Goal: Browse casually: Explore the website without a specific task or goal

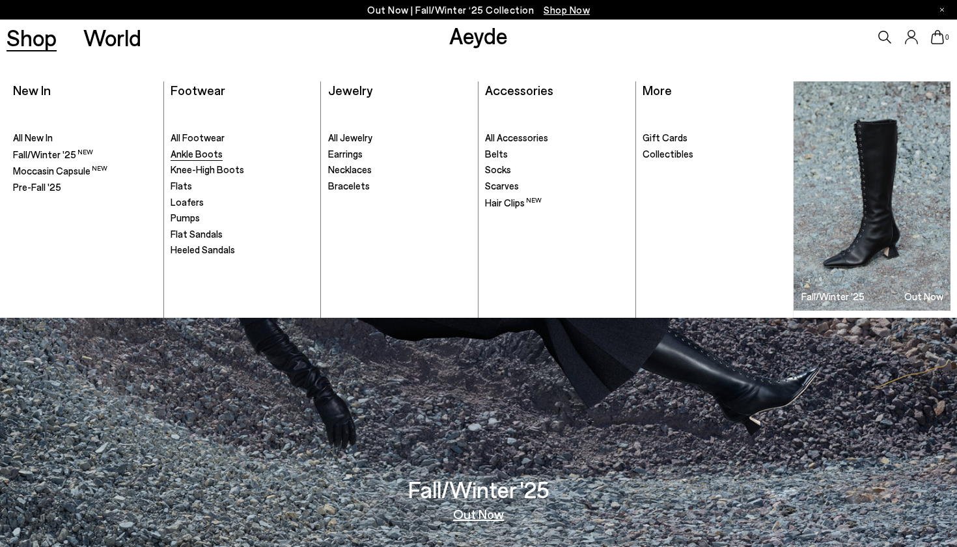
click at [197, 154] on span "Ankle Boots" at bounding box center [197, 154] width 52 height 12
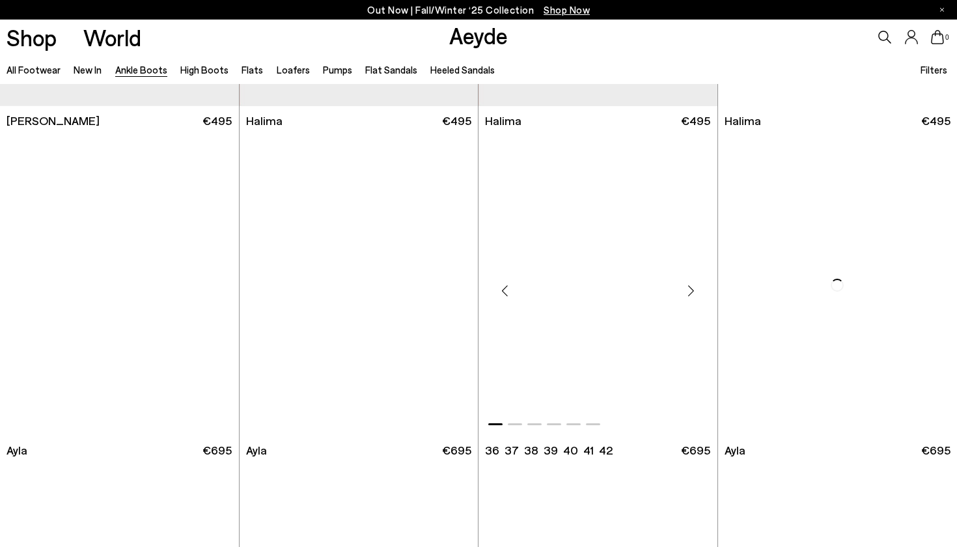
scroll to position [3572, 0]
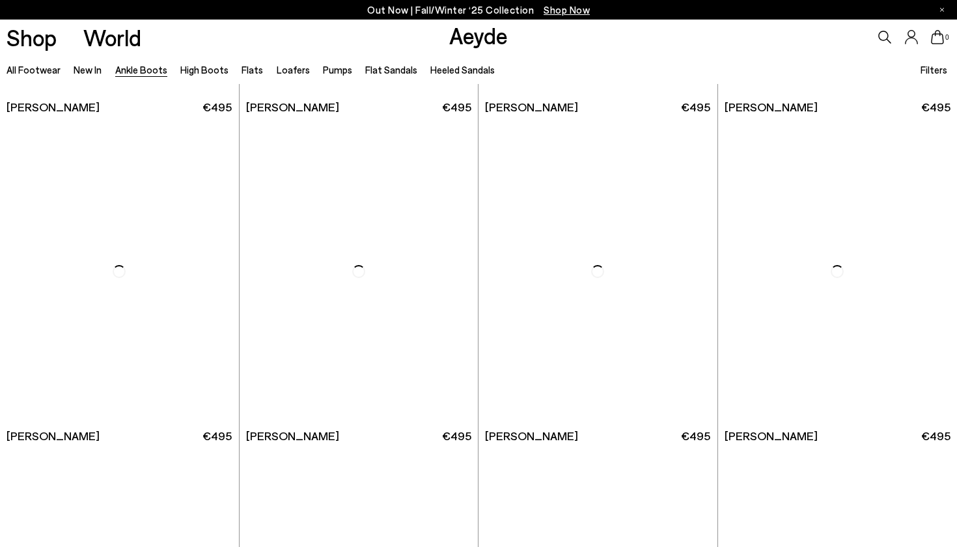
scroll to position [5888, 0]
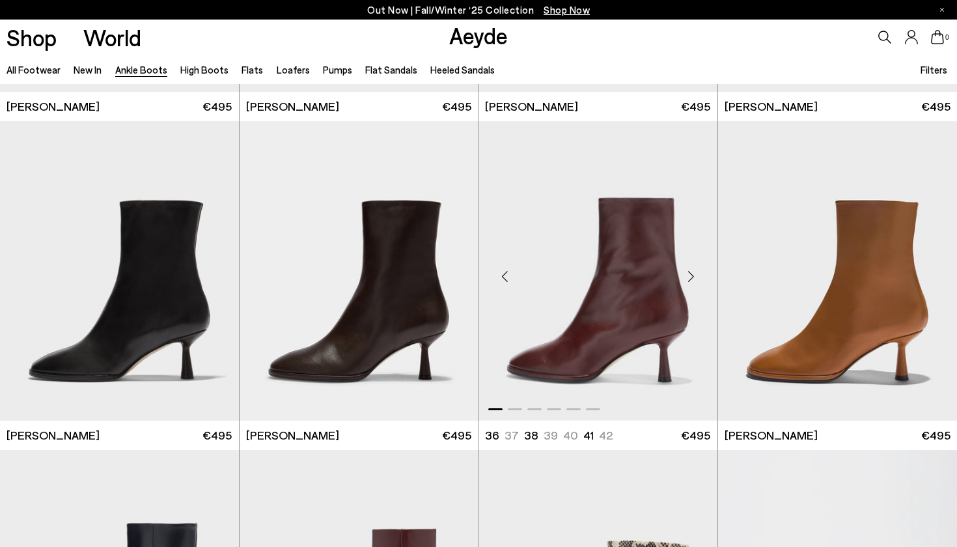
click at [692, 280] on div "Next slide" at bounding box center [691, 275] width 39 height 39
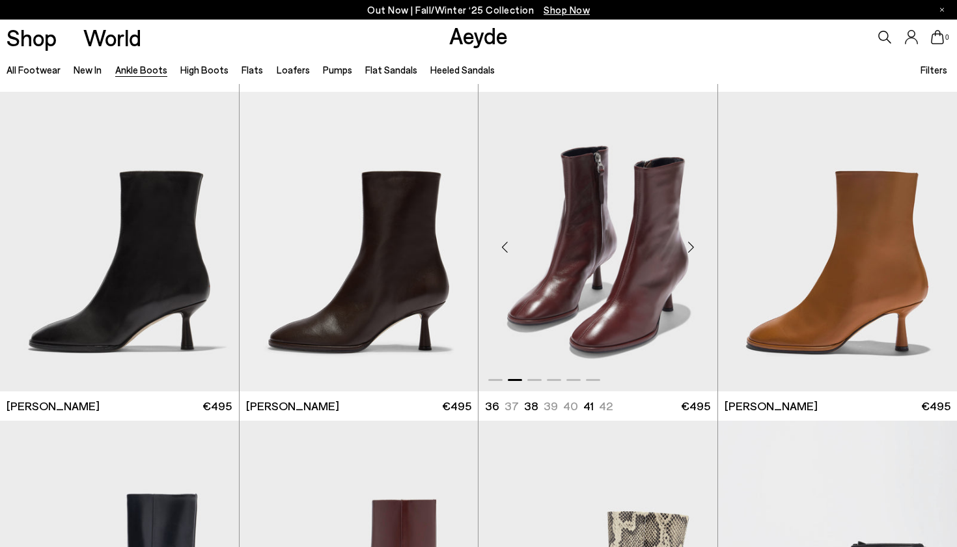
scroll to position [5919, 0]
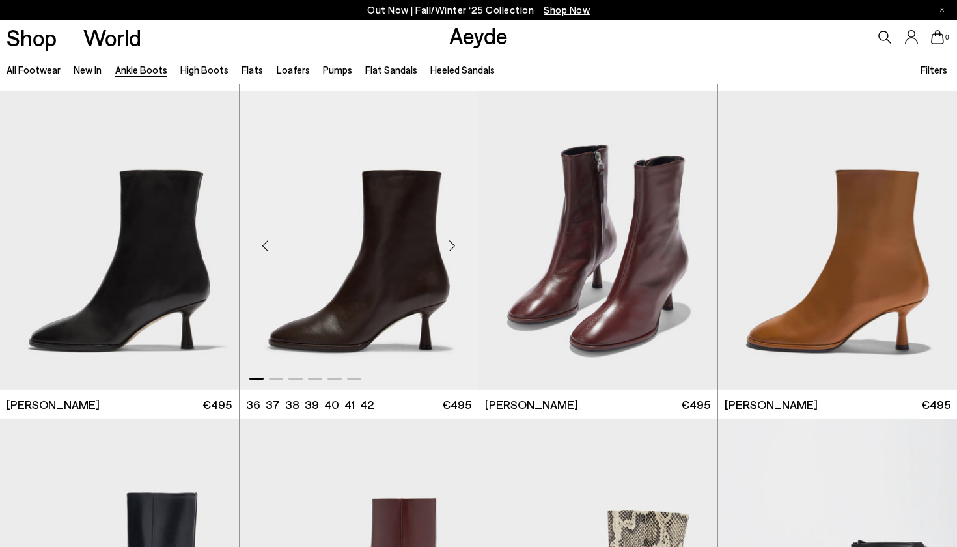
click at [385, 306] on img "1 / 6" at bounding box center [358, 240] width 239 height 300
click at [639, 289] on img "2 / 6" at bounding box center [597, 240] width 239 height 300
click at [689, 247] on div "Next slide" at bounding box center [691, 245] width 39 height 39
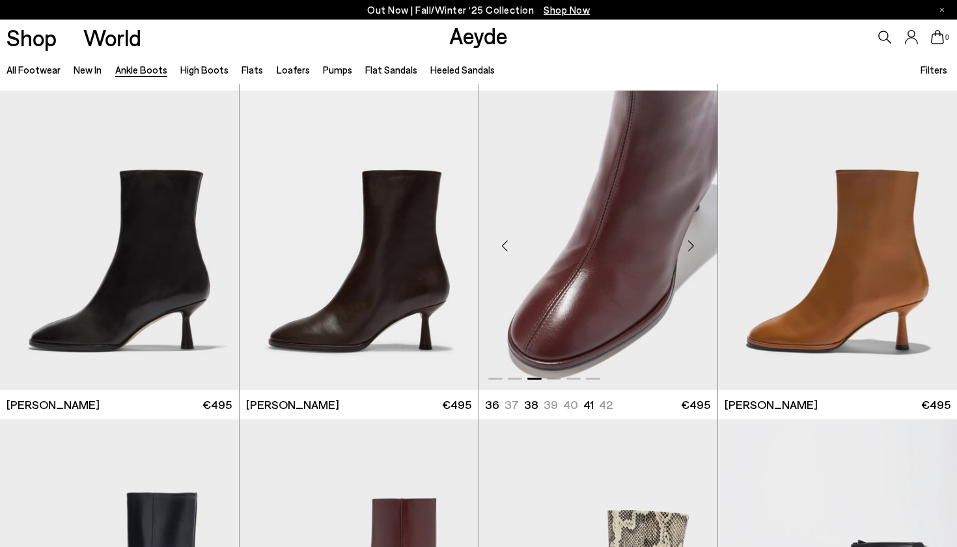
click at [579, 270] on img "3 / 6" at bounding box center [597, 240] width 239 height 300
click at [81, 73] on link "New In" at bounding box center [88, 70] width 28 height 12
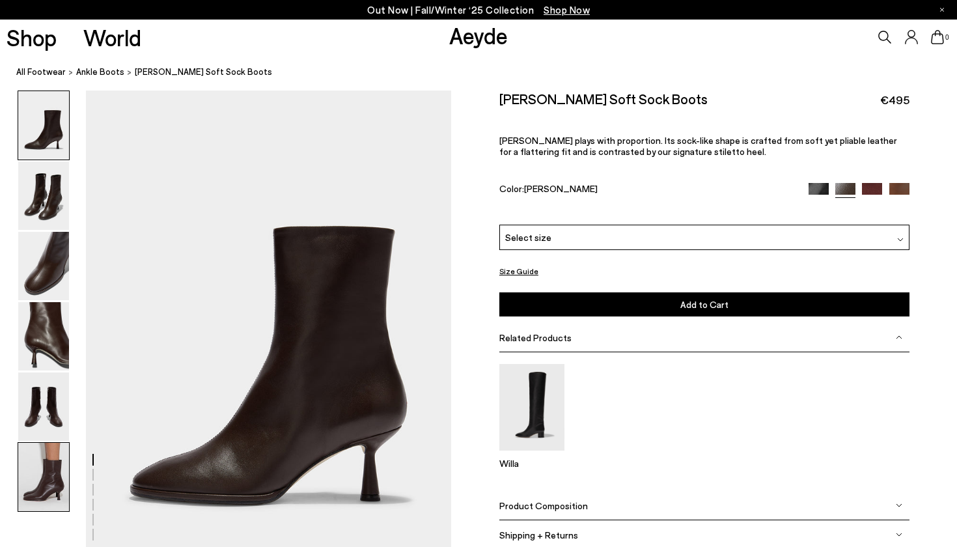
click at [41, 471] on img at bounding box center [43, 477] width 51 height 68
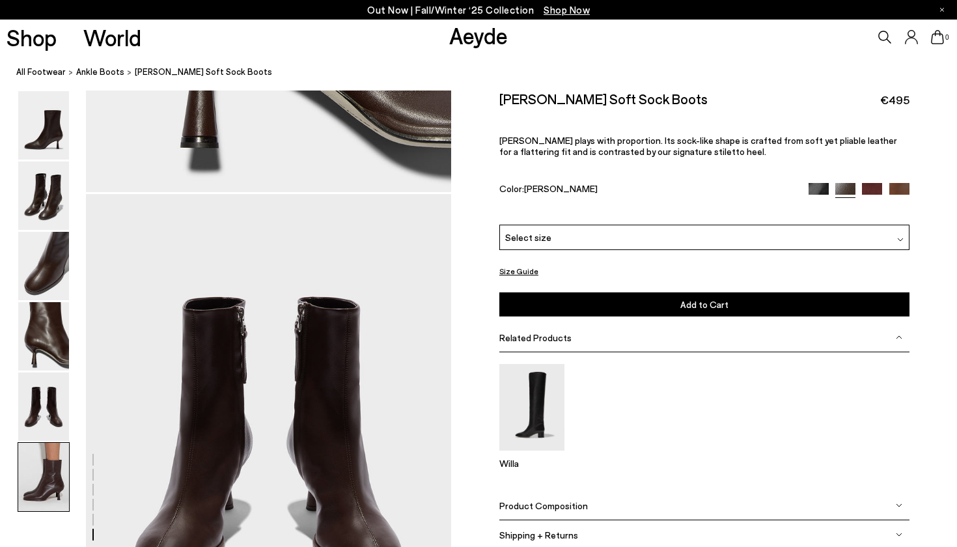
scroll to position [2535, 0]
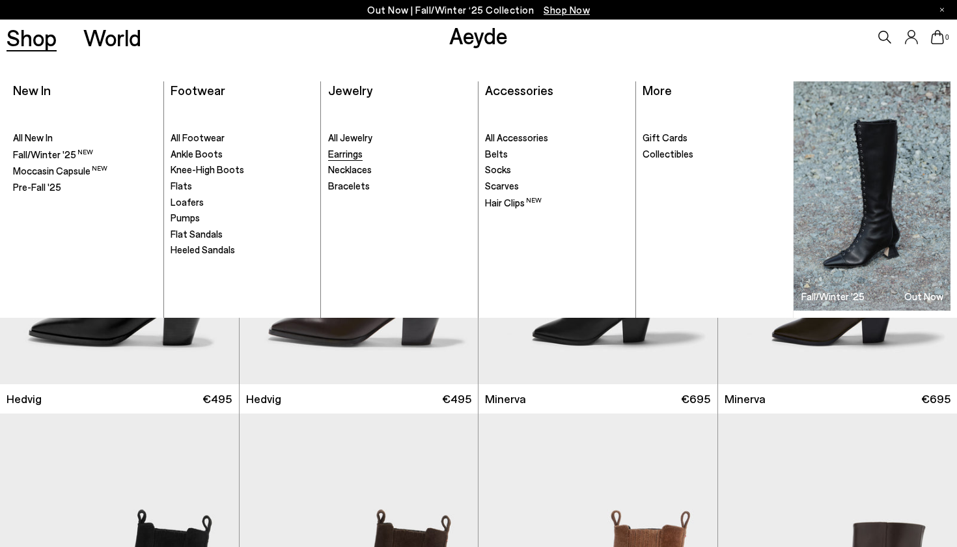
click at [351, 153] on span "Earrings" at bounding box center [345, 154] width 34 height 12
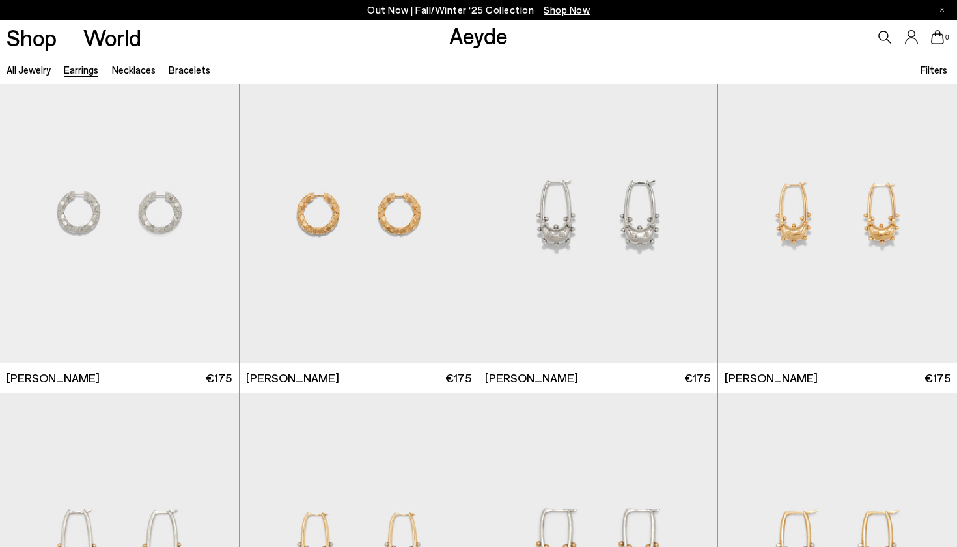
scroll to position [1357, 0]
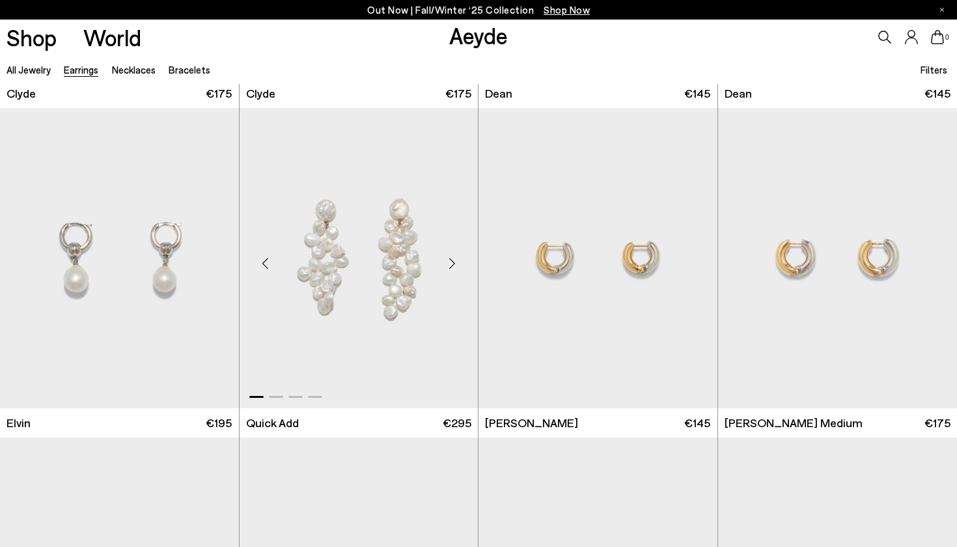
scroll to position [3931, 0]
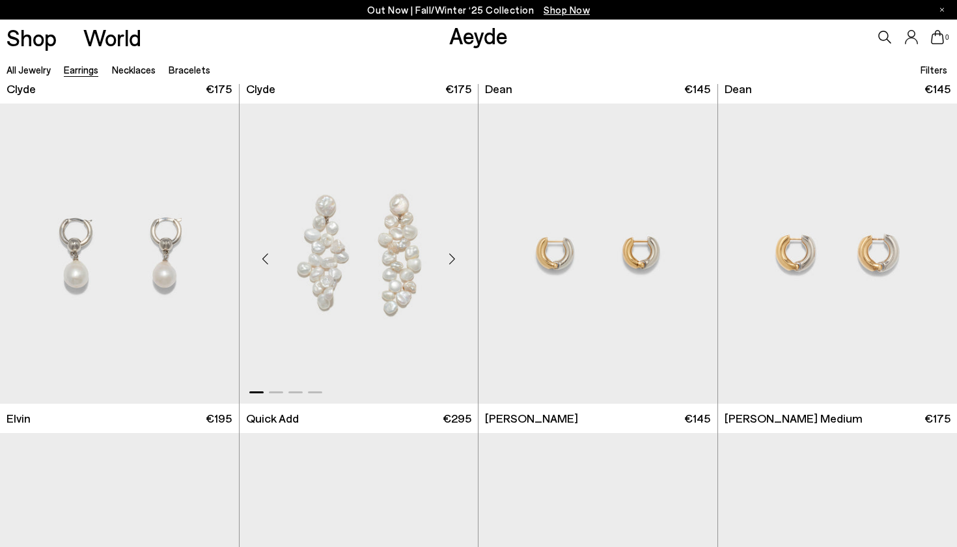
click at [454, 258] on div "Next slide" at bounding box center [451, 258] width 39 height 39
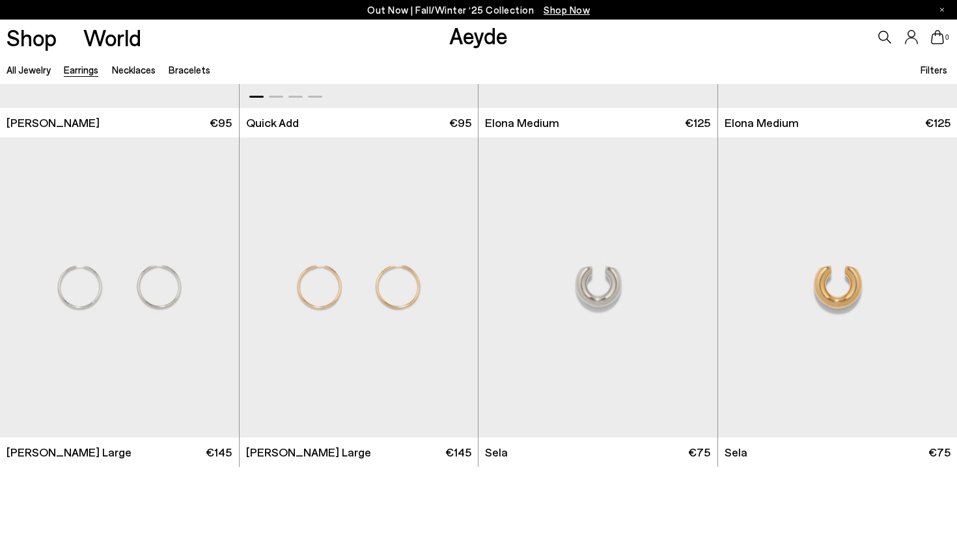
scroll to position [5594, 0]
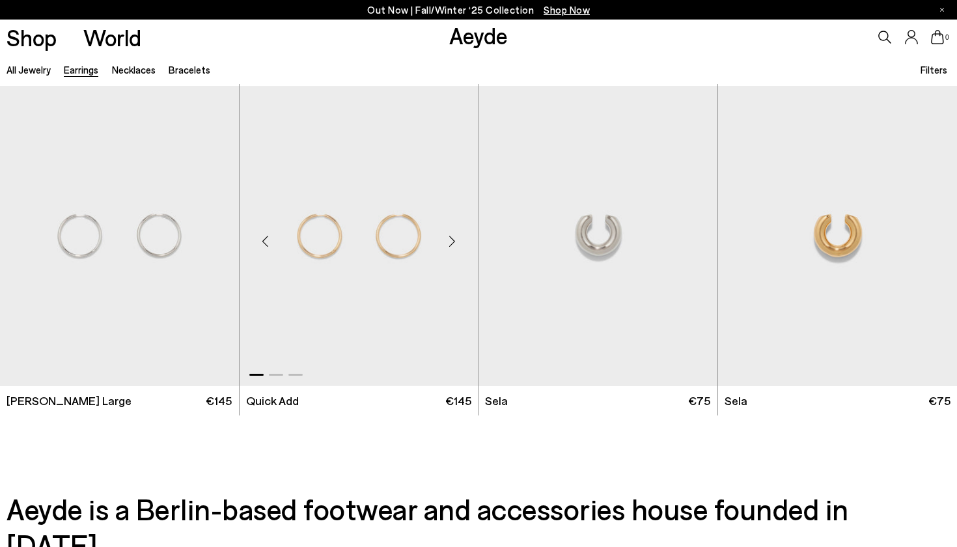
click at [454, 239] on div "Next slide" at bounding box center [451, 240] width 39 height 39
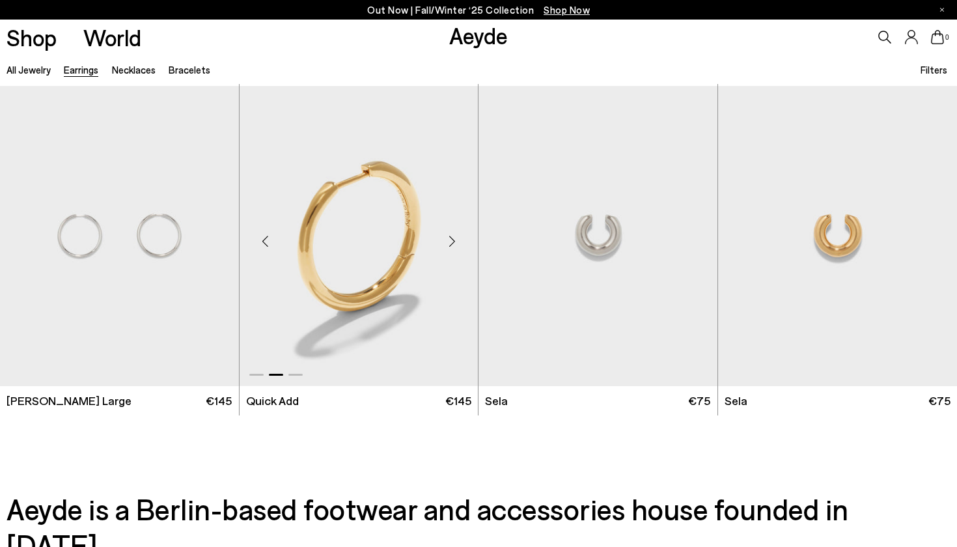
click at [454, 239] on div "Next slide" at bounding box center [451, 240] width 39 height 39
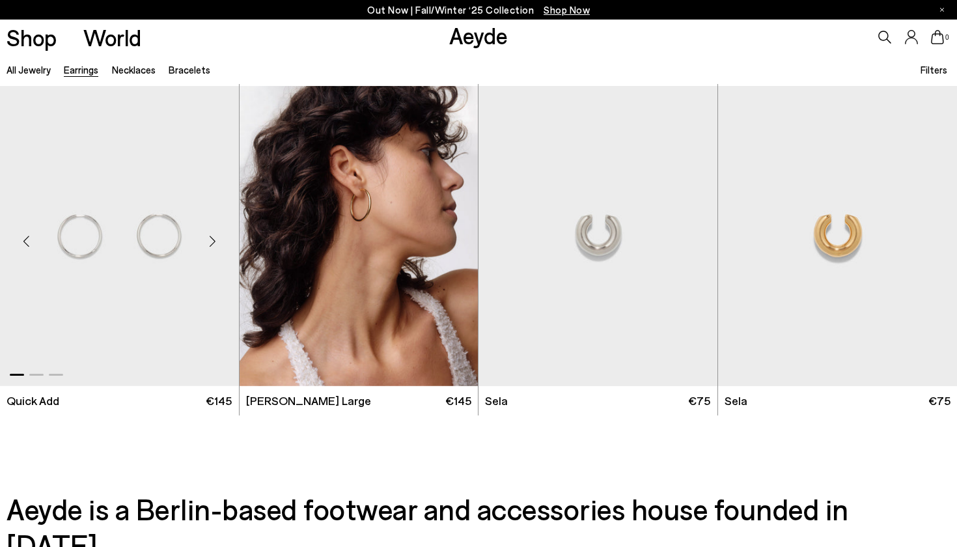
click at [217, 239] on div "Next slide" at bounding box center [212, 240] width 39 height 39
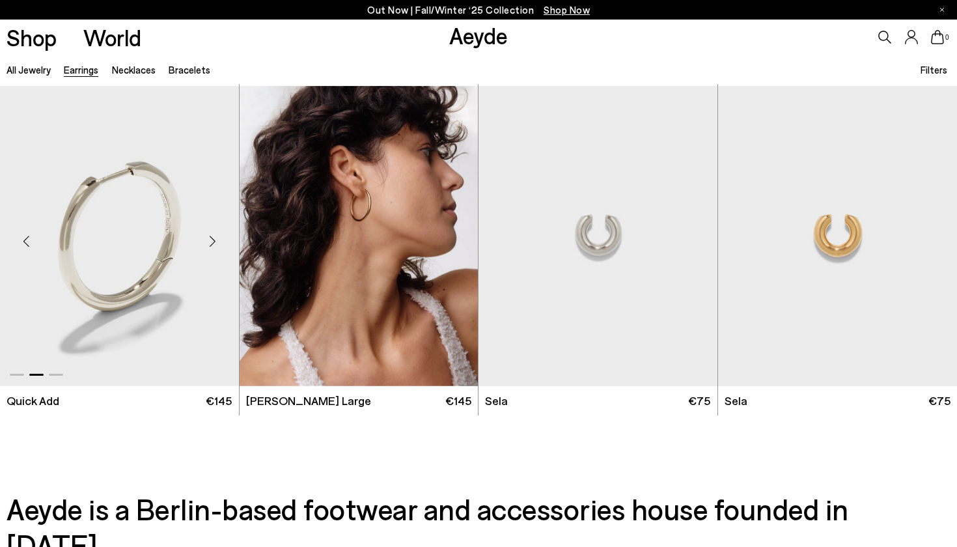
click at [217, 239] on div "Next slide" at bounding box center [212, 240] width 39 height 39
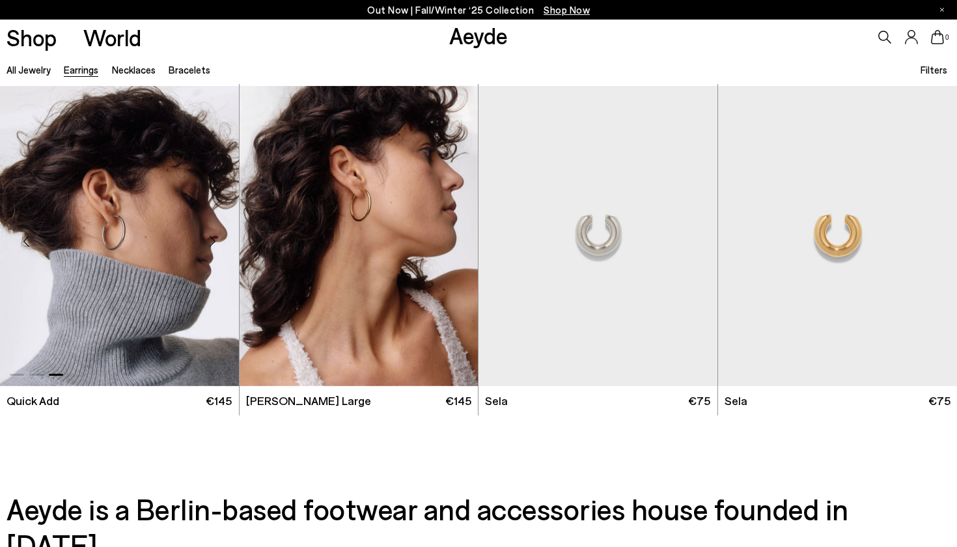
click at [217, 239] on div "Next slide" at bounding box center [212, 240] width 39 height 39
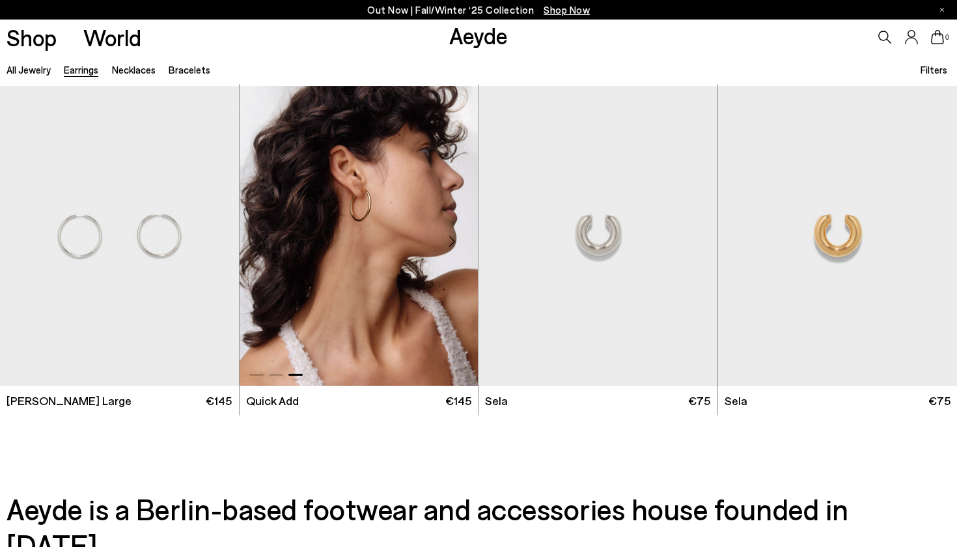
click at [371, 210] on img "3 / 3" at bounding box center [358, 236] width 239 height 300
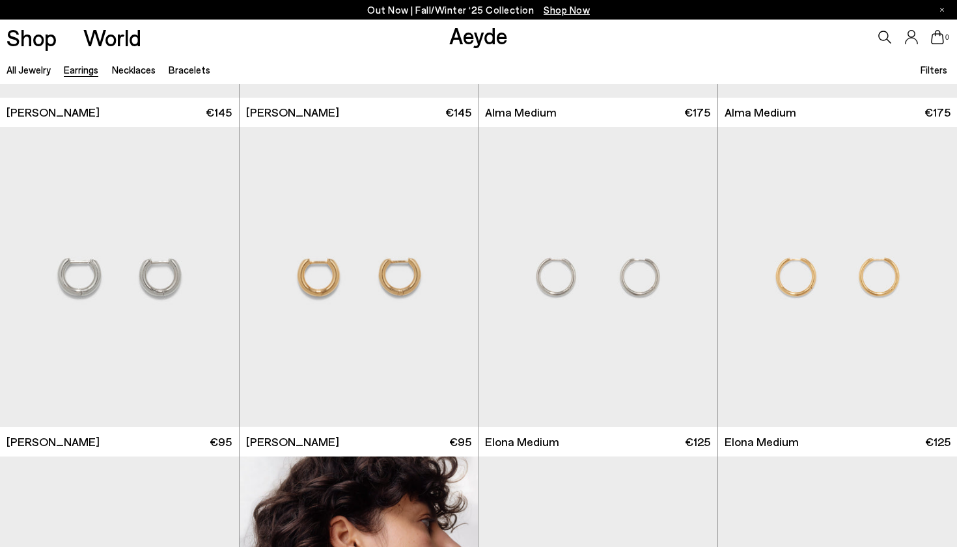
scroll to position [5219, 0]
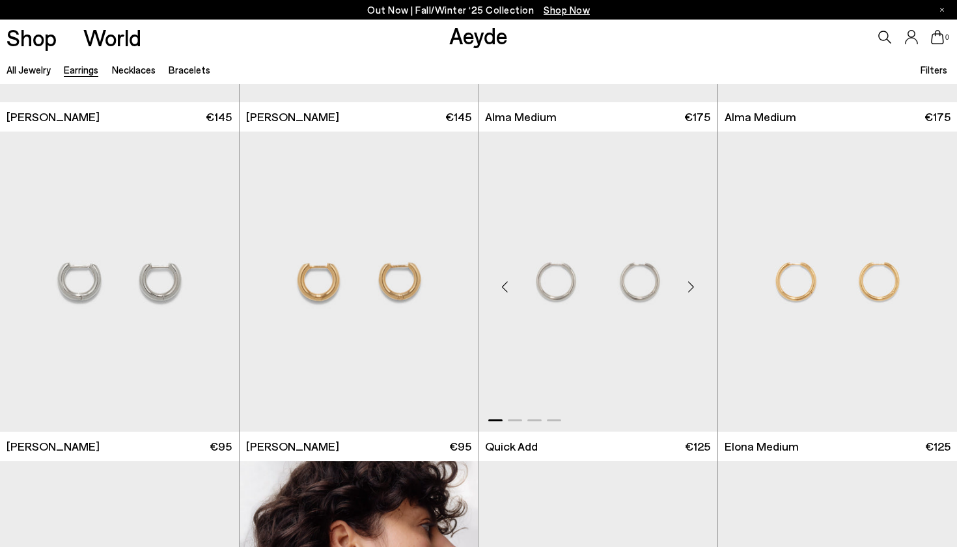
click at [695, 286] on div "Next slide" at bounding box center [691, 286] width 39 height 39
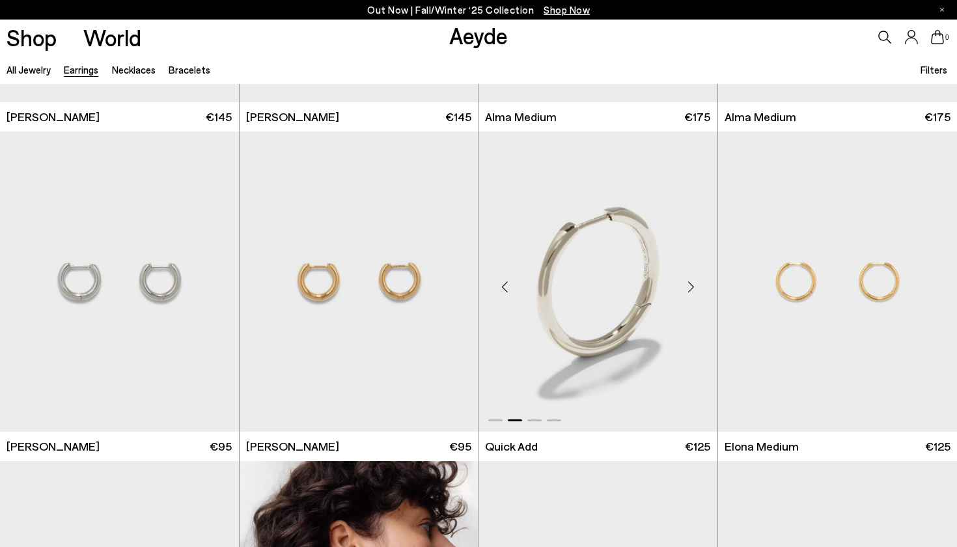
click at [692, 287] on div "Next slide" at bounding box center [691, 286] width 39 height 39
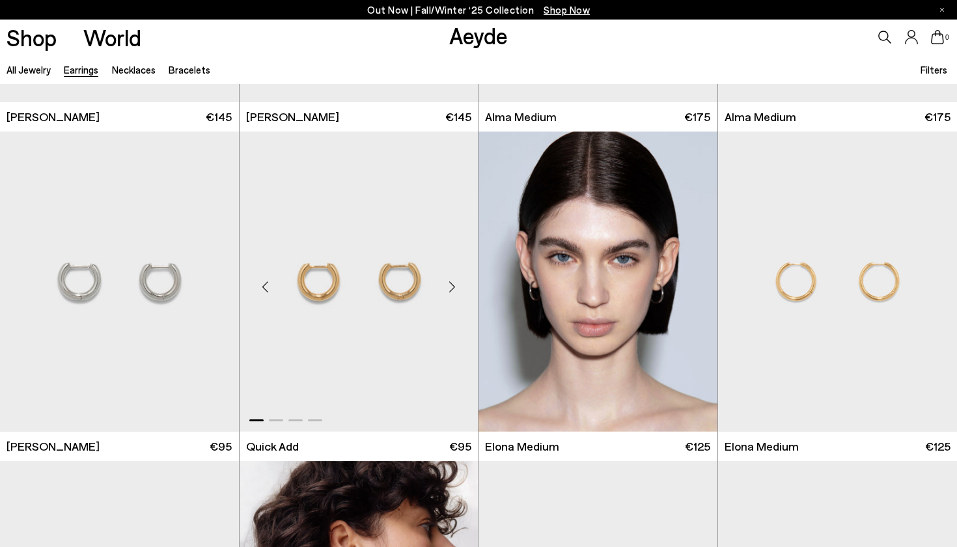
click at [450, 281] on div "Next slide" at bounding box center [451, 286] width 39 height 39
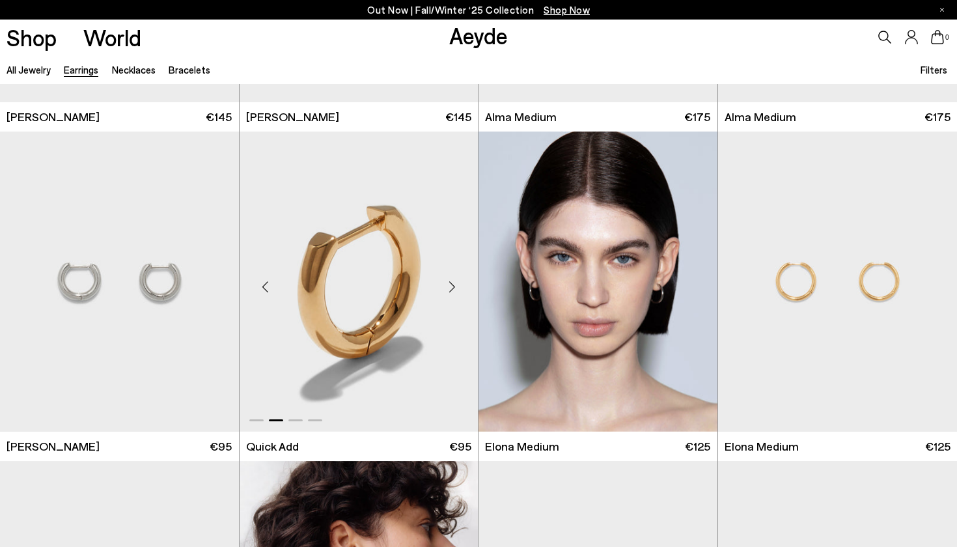
click at [450, 281] on div "Next slide" at bounding box center [451, 286] width 39 height 39
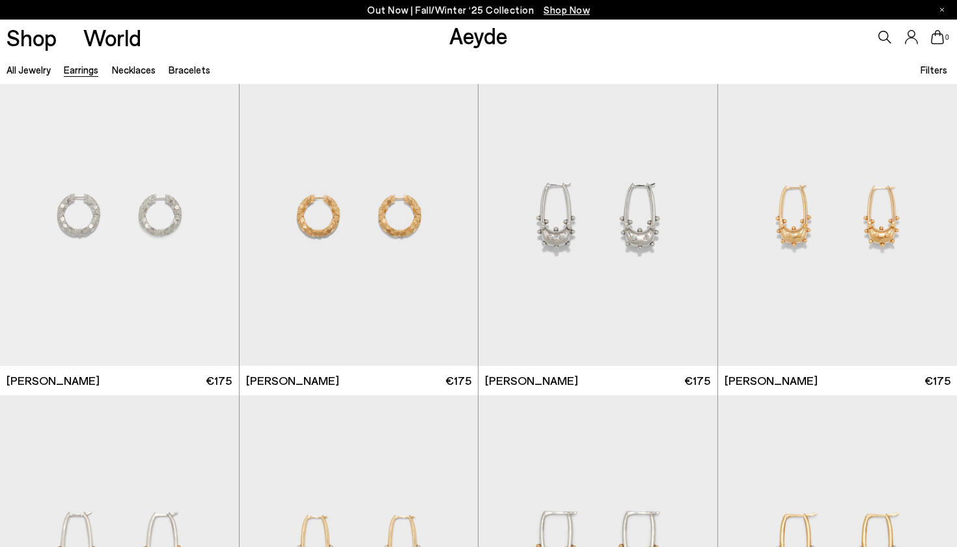
scroll to position [1304, 0]
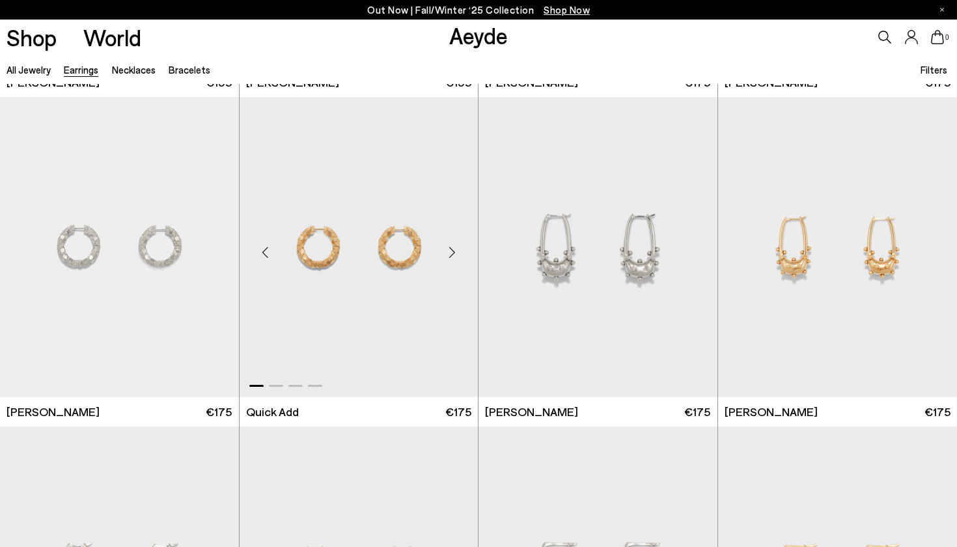
click at [456, 247] on div "Next slide" at bounding box center [451, 252] width 39 height 39
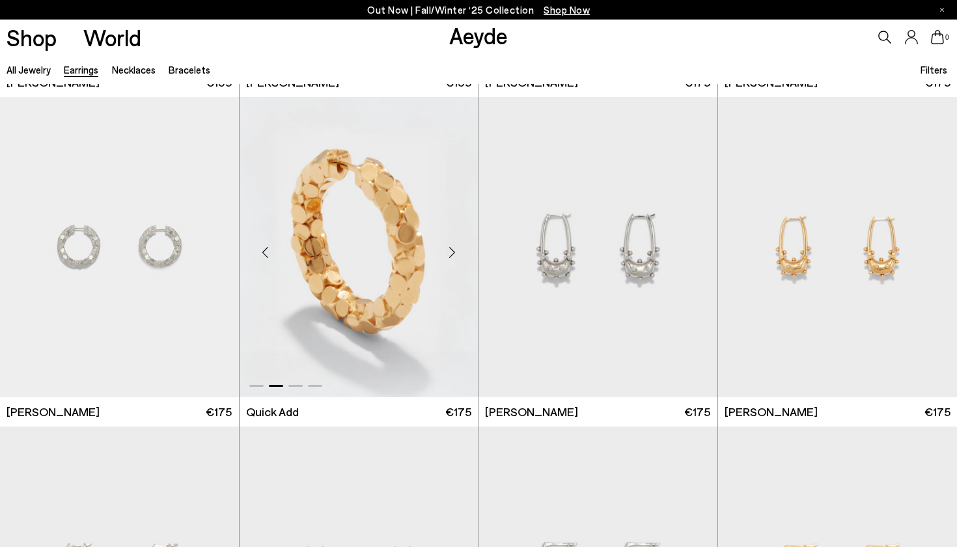
click at [456, 247] on div "Next slide" at bounding box center [451, 252] width 39 height 39
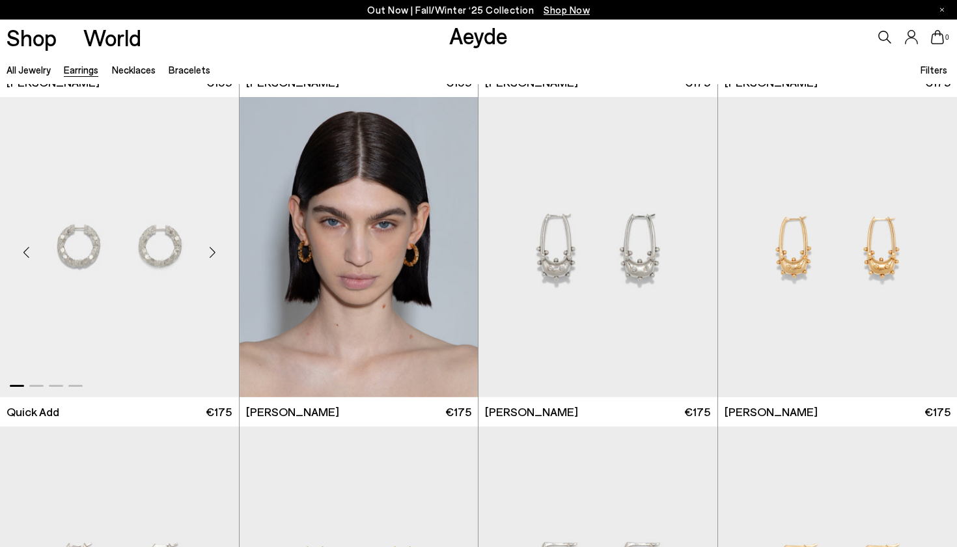
click at [209, 252] on div "Next slide" at bounding box center [212, 252] width 39 height 39
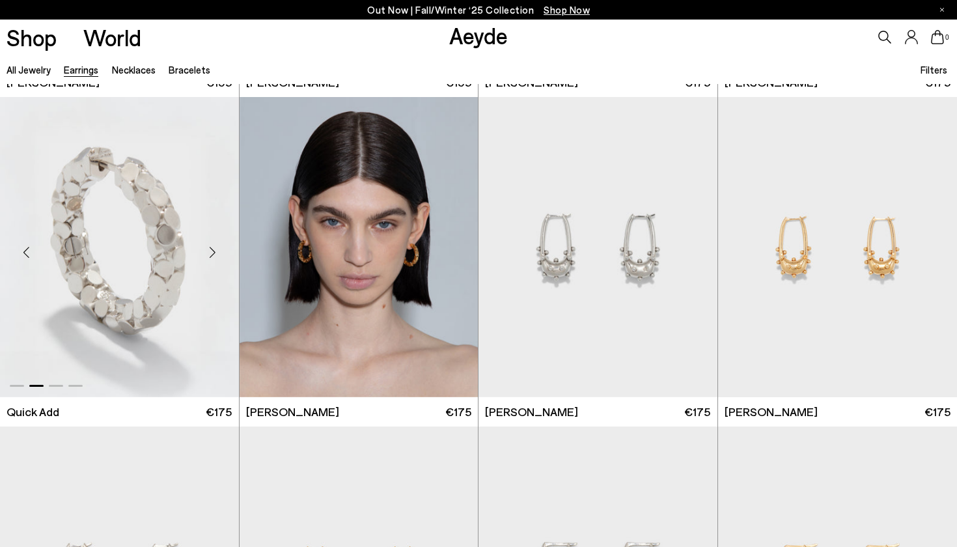
click at [209, 252] on div "Next slide" at bounding box center [212, 252] width 39 height 39
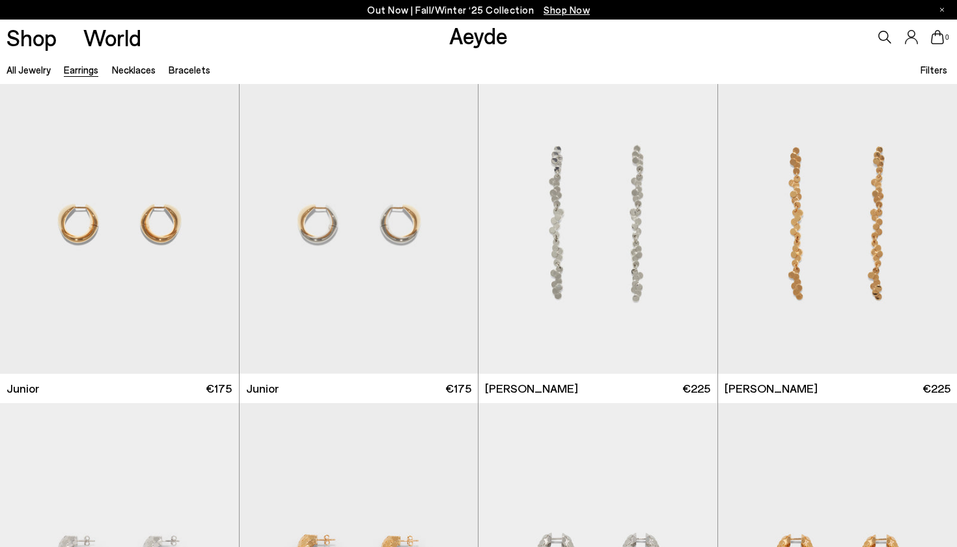
scroll to position [667, 0]
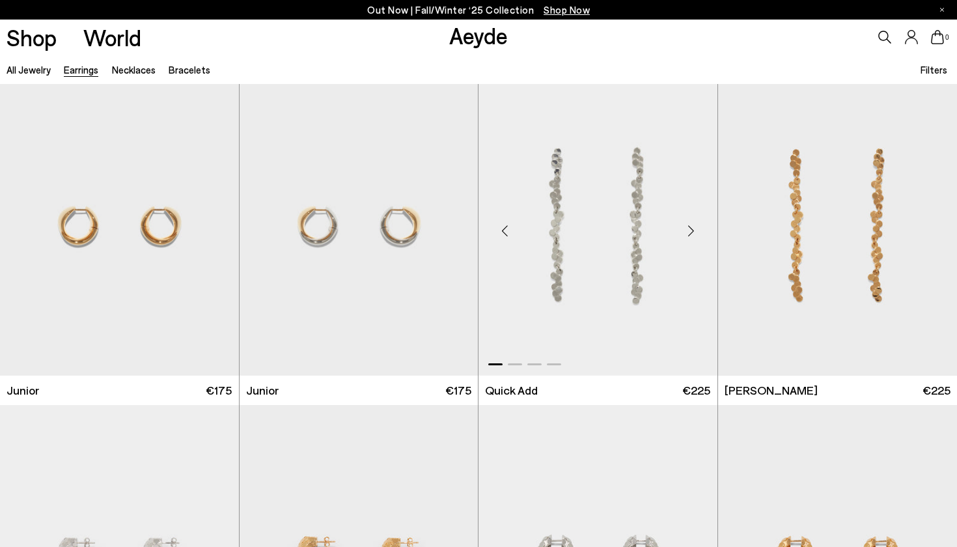
click at [690, 231] on div "Next slide" at bounding box center [691, 230] width 39 height 39
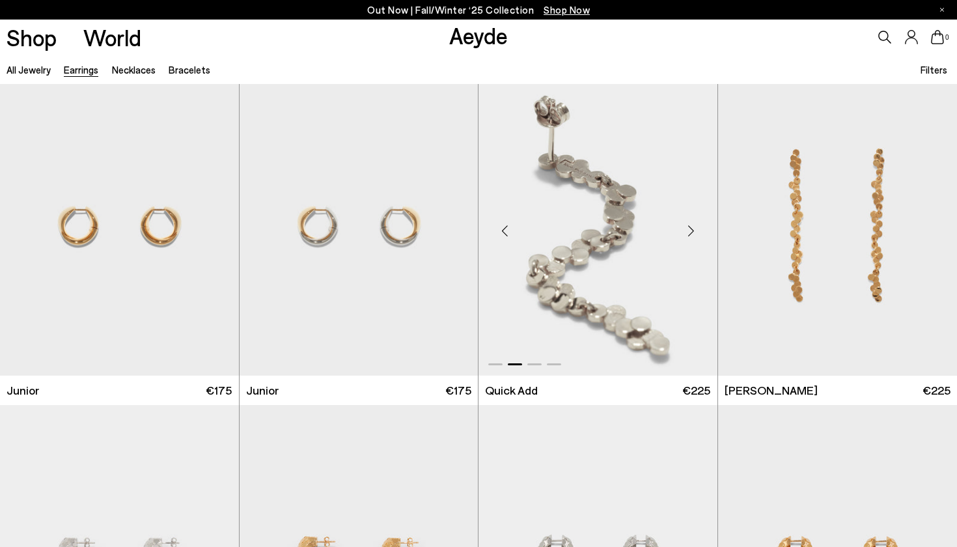
click at [690, 231] on div "Next slide" at bounding box center [691, 230] width 39 height 39
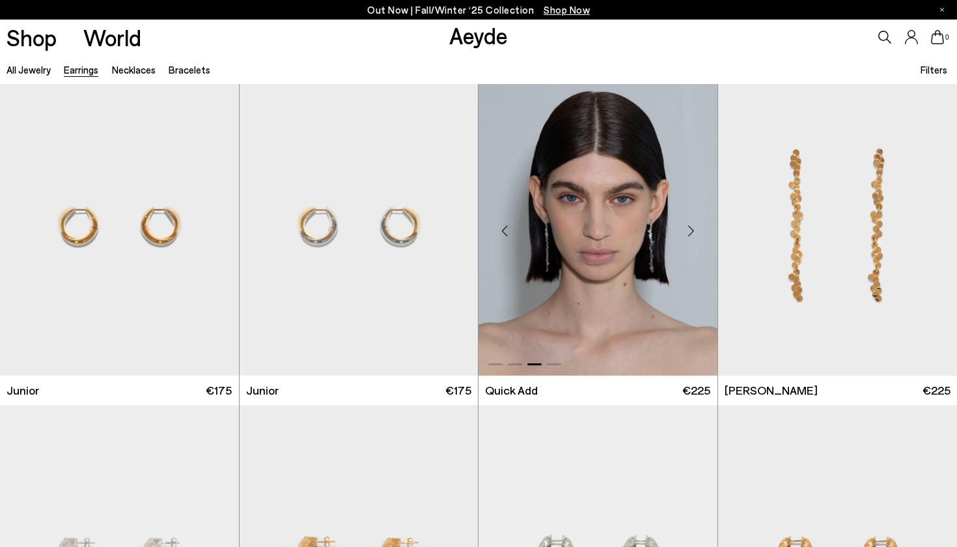
click at [649, 225] on img "3 / 4" at bounding box center [597, 225] width 239 height 300
click at [932, 234] on div "Next slide" at bounding box center [930, 230] width 39 height 39
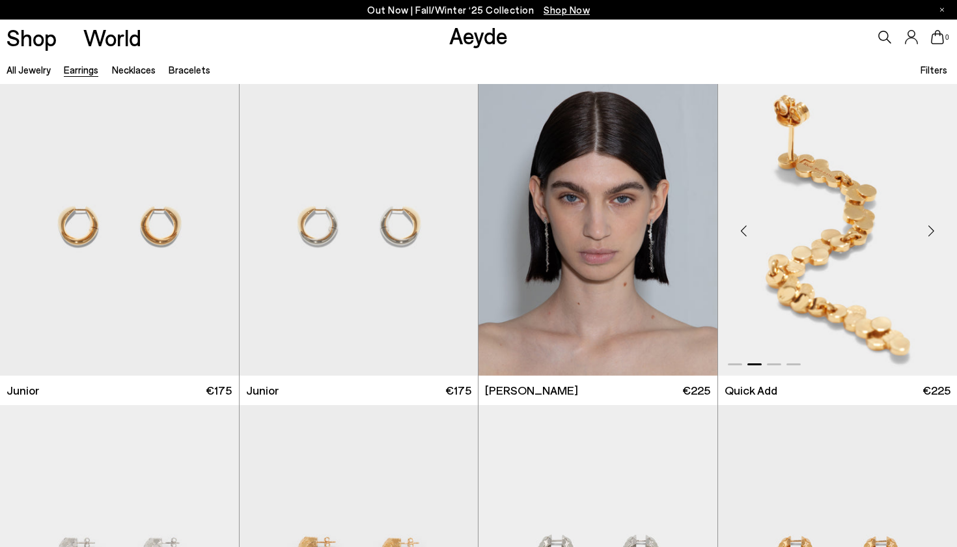
click at [922, 234] on div "Next slide" at bounding box center [930, 230] width 39 height 39
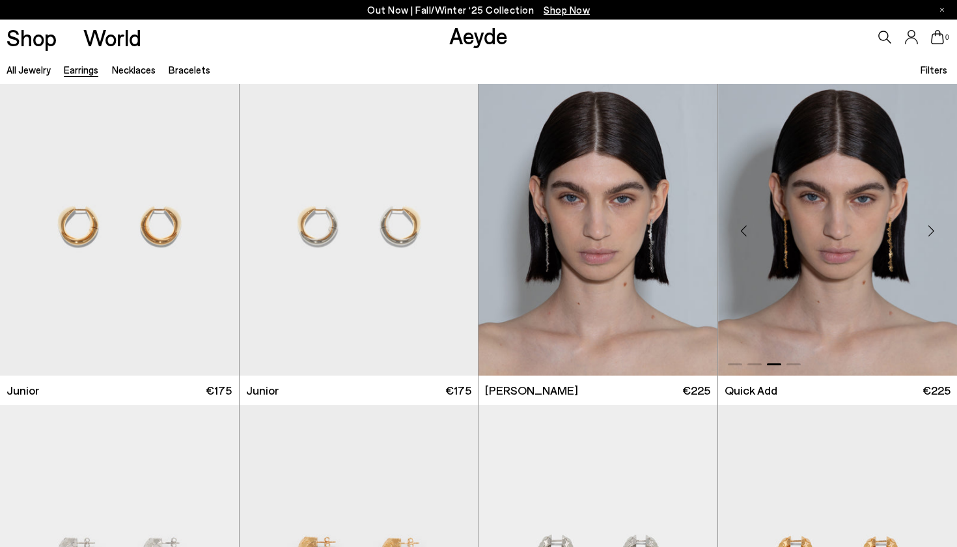
click at [879, 239] on img "3 / 4" at bounding box center [837, 225] width 239 height 300
click at [451, 236] on div "Next slide" at bounding box center [451, 230] width 39 height 39
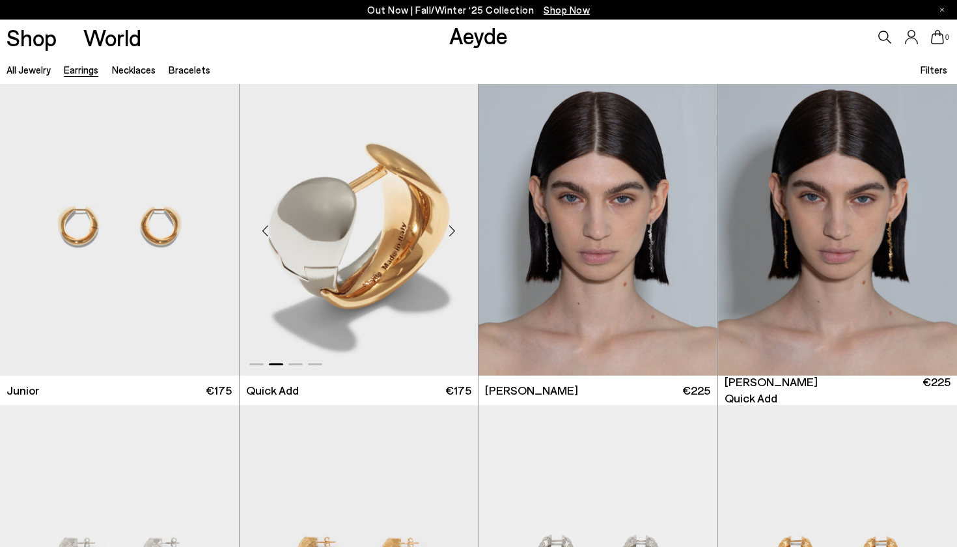
click at [451, 236] on div "Next slide" at bounding box center [451, 230] width 39 height 39
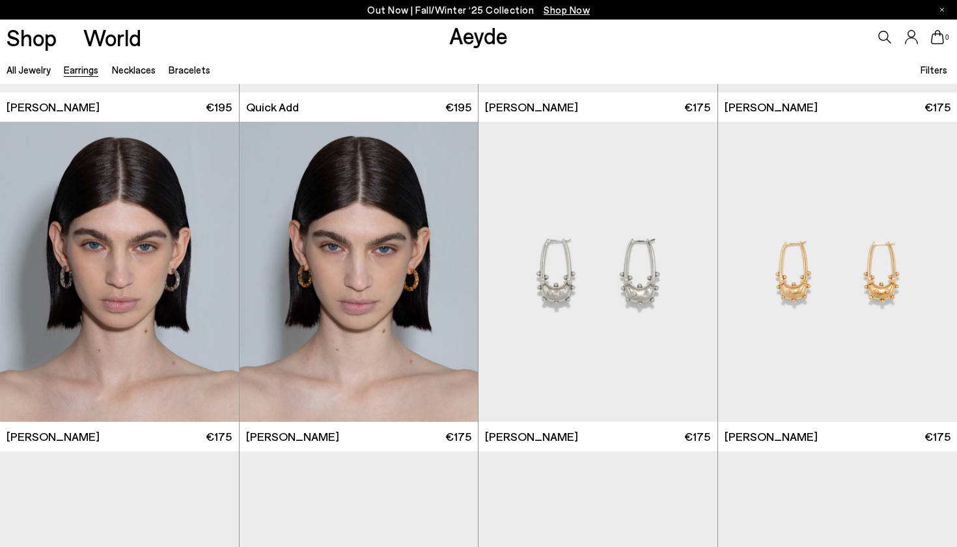
scroll to position [1282, 0]
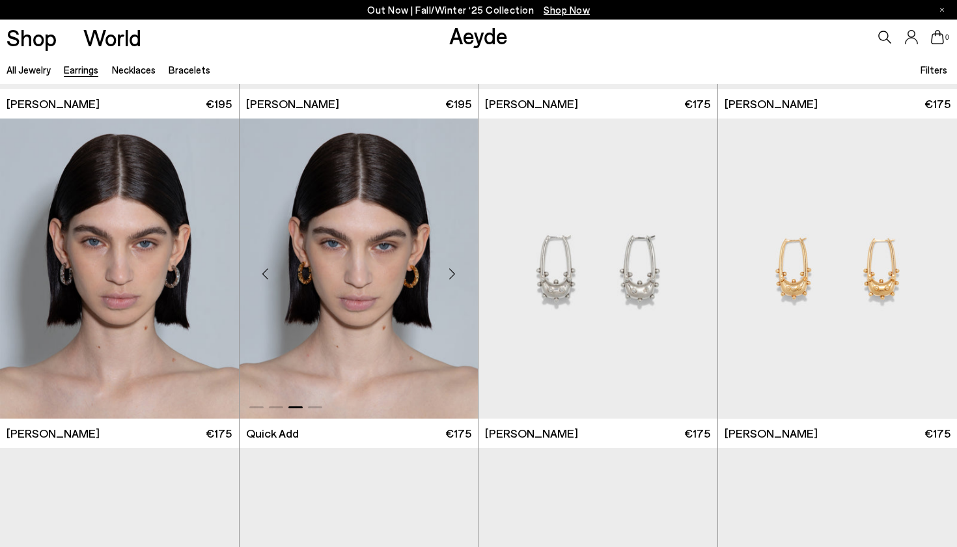
click at [359, 271] on img "3 / 4" at bounding box center [358, 268] width 239 height 300
click at [180, 272] on img "3 / 4" at bounding box center [119, 268] width 239 height 300
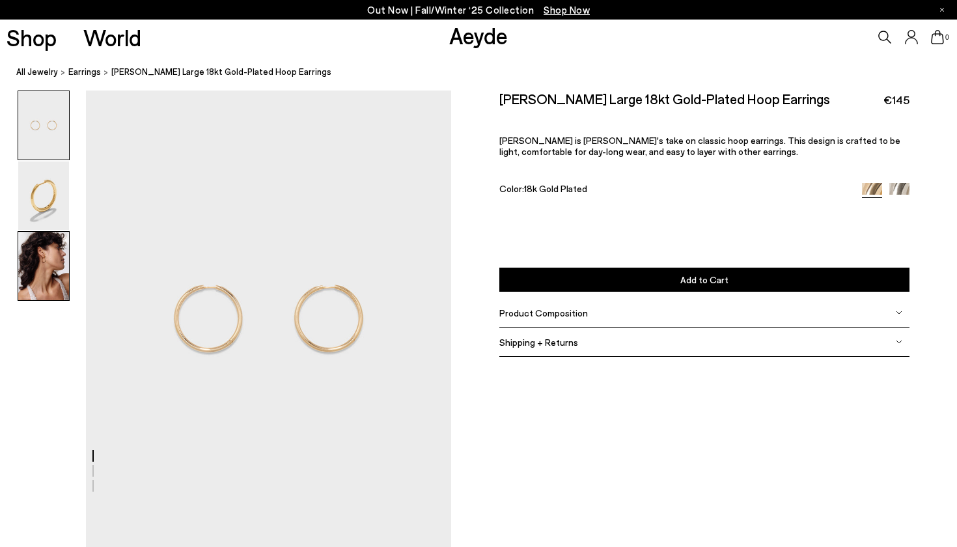
click at [53, 274] on img at bounding box center [43, 266] width 51 height 68
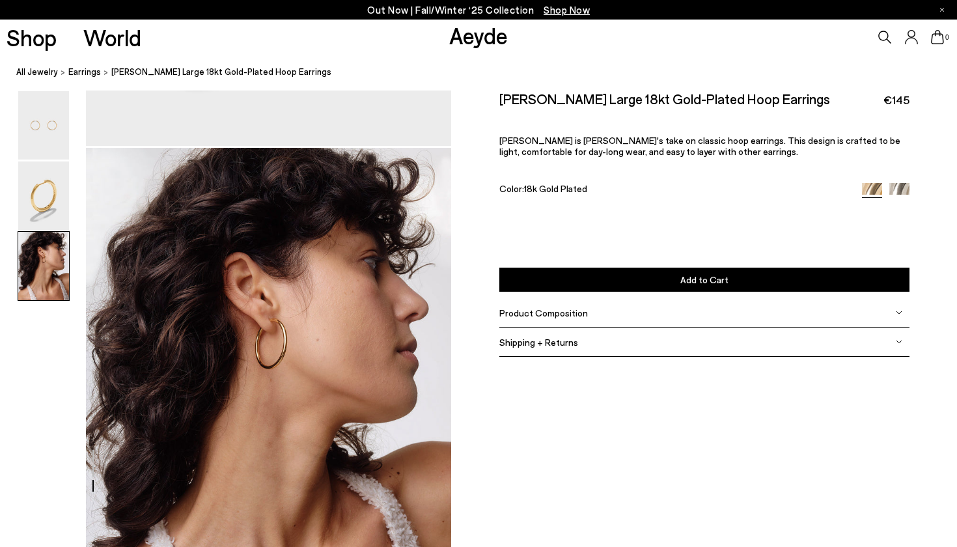
scroll to position [1037, 0]
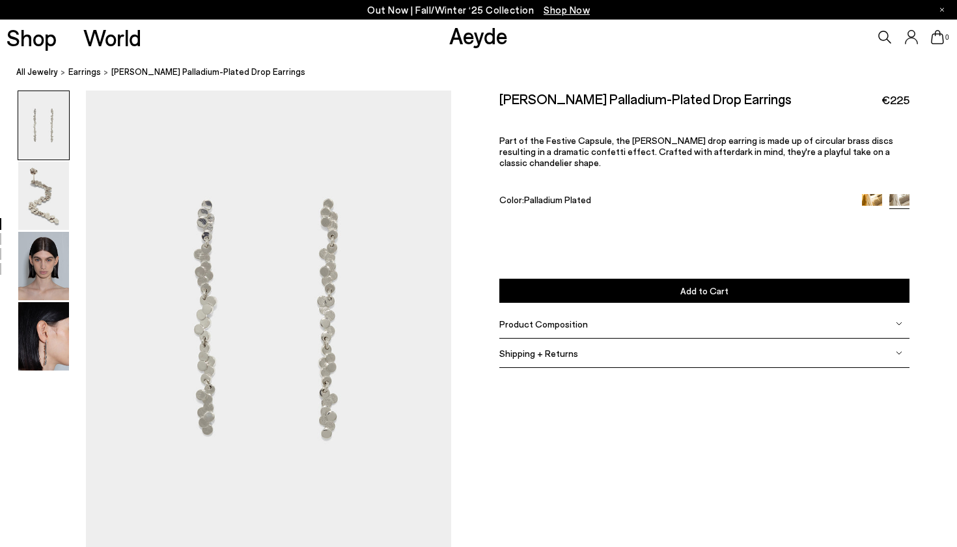
scroll to position [97, 279]
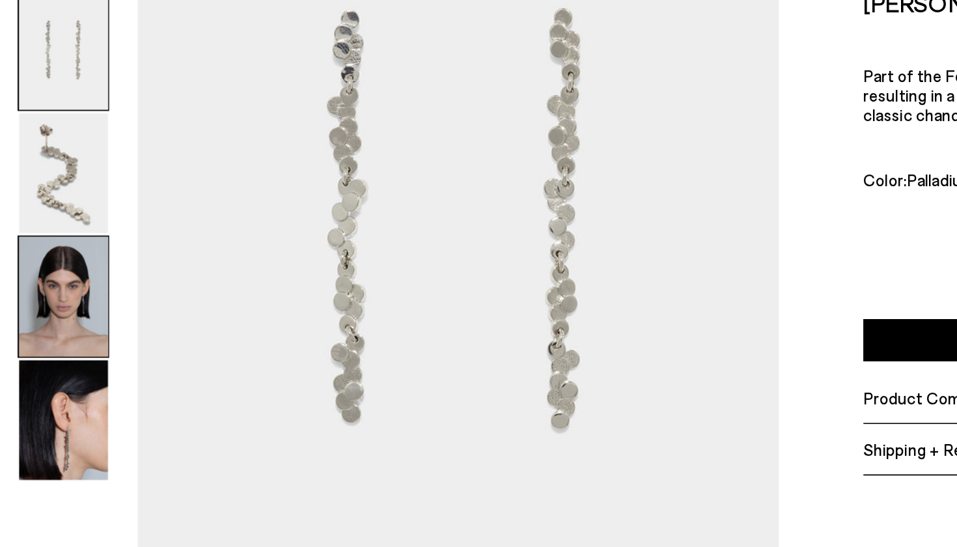
click at [25, 232] on img at bounding box center [43, 266] width 51 height 68
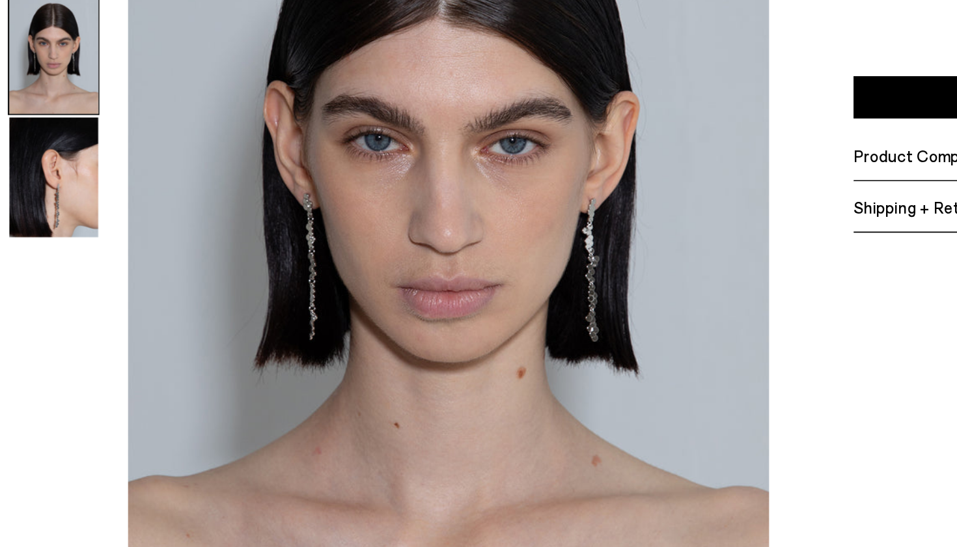
scroll to position [927, 0]
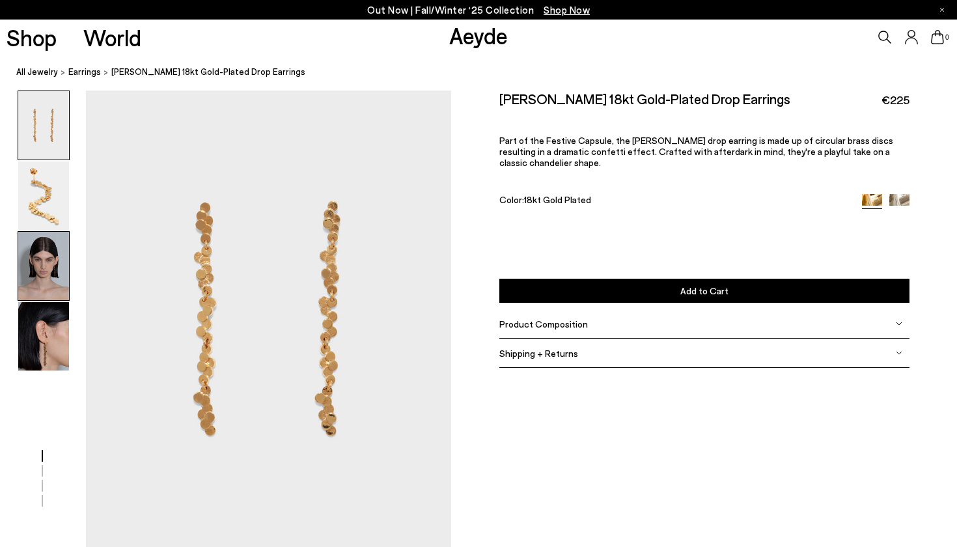
click at [61, 263] on img at bounding box center [43, 266] width 51 height 68
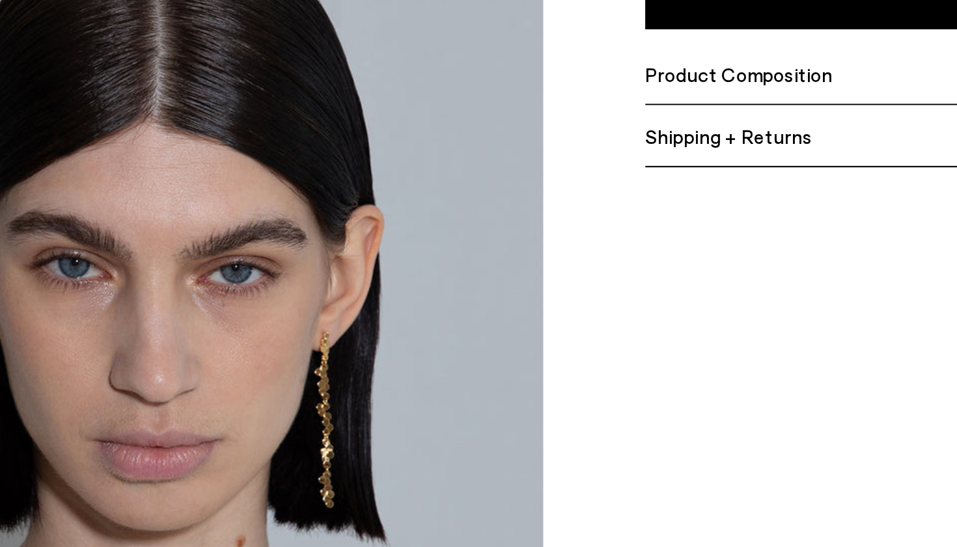
scroll to position [825, 0]
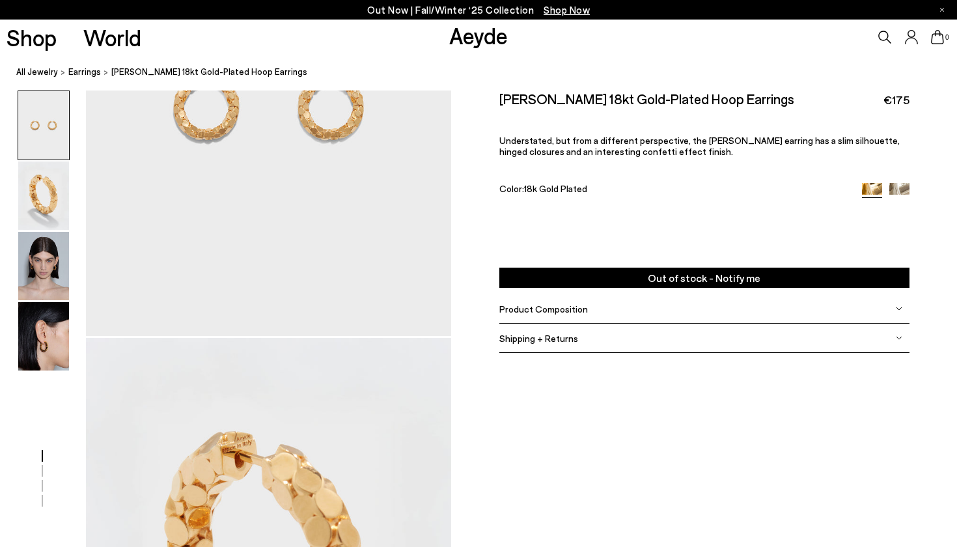
scroll to position [221, 0]
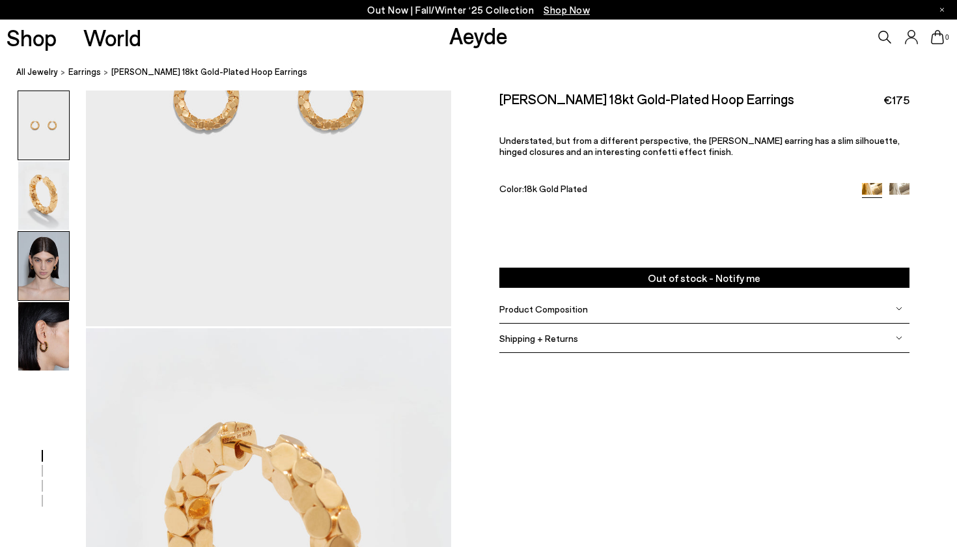
click at [61, 283] on img at bounding box center [43, 266] width 51 height 68
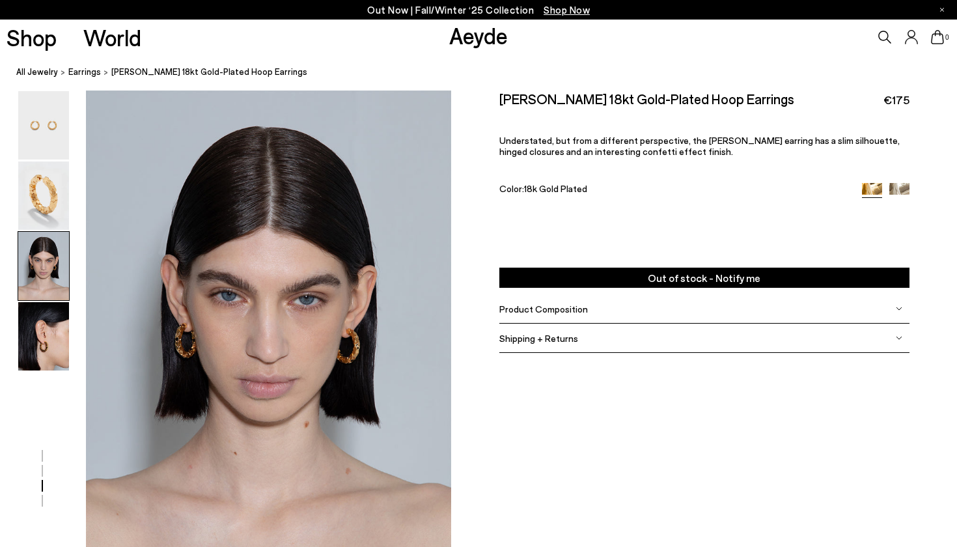
scroll to position [858, 0]
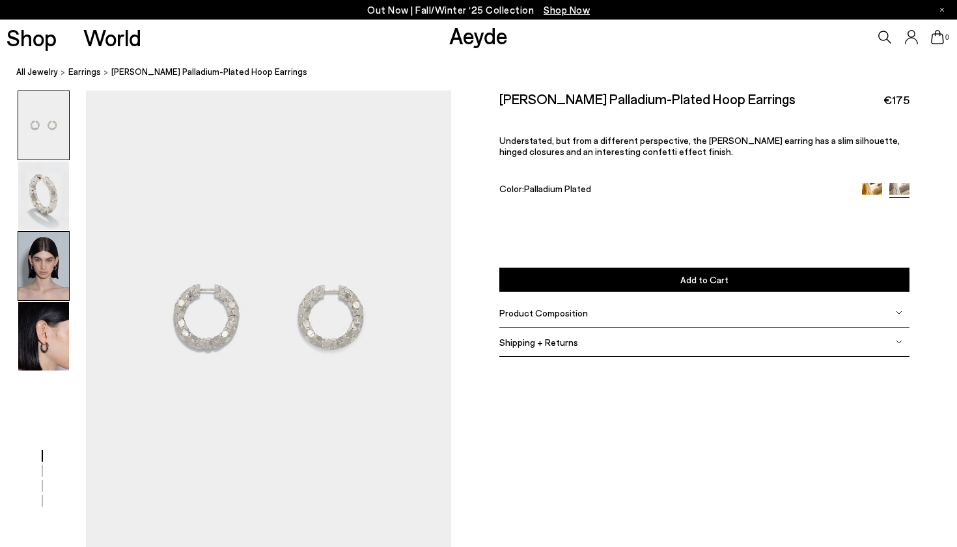
click at [57, 286] on img at bounding box center [43, 266] width 51 height 68
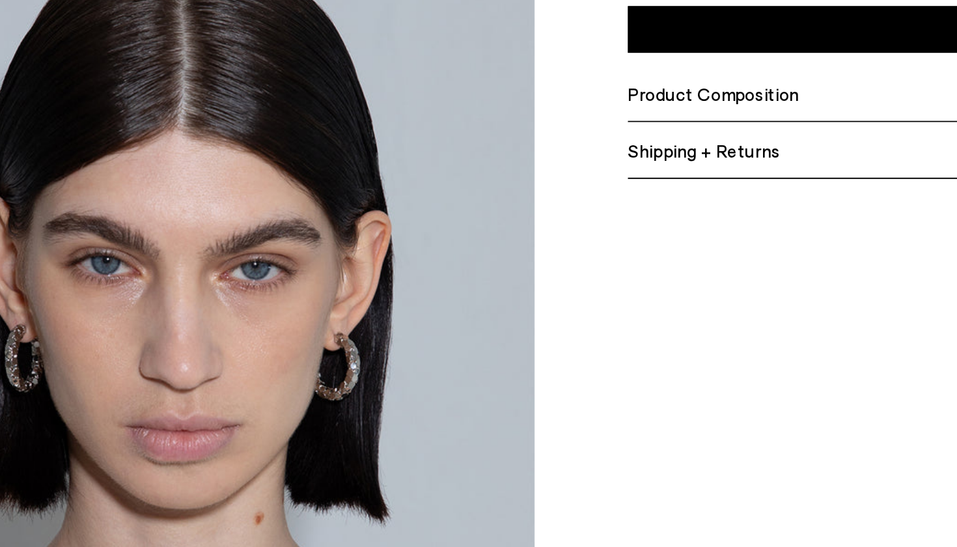
scroll to position [948, 0]
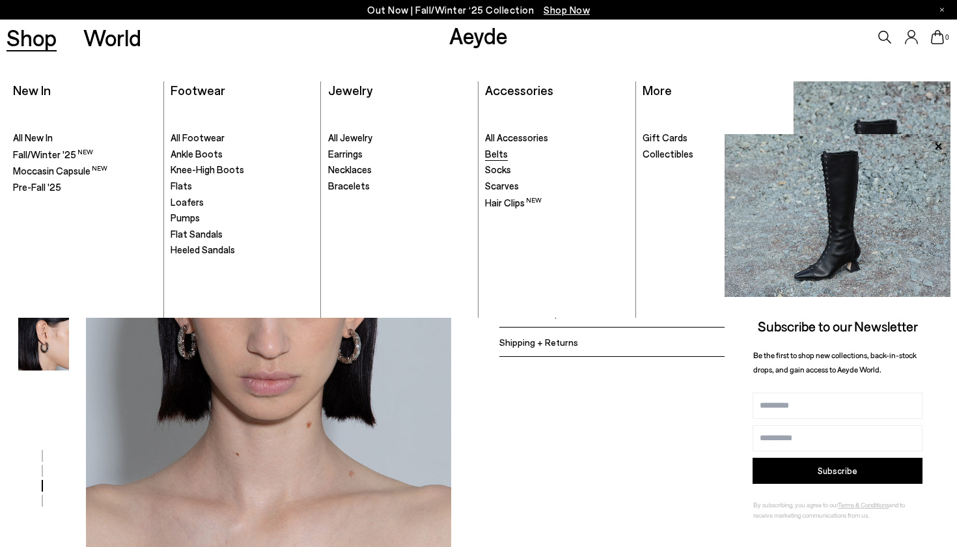
click at [502, 156] on span "Belts" at bounding box center [496, 154] width 23 height 12
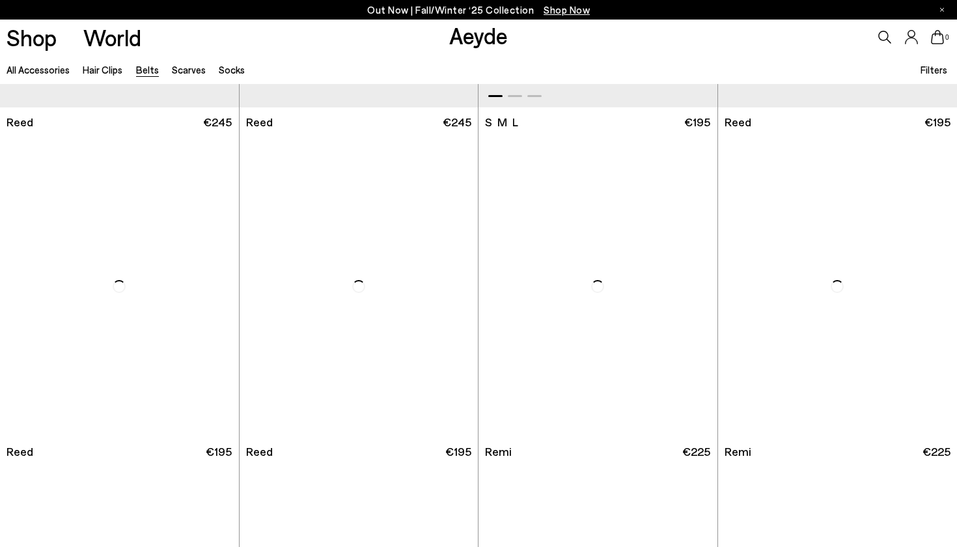
scroll to position [277, 0]
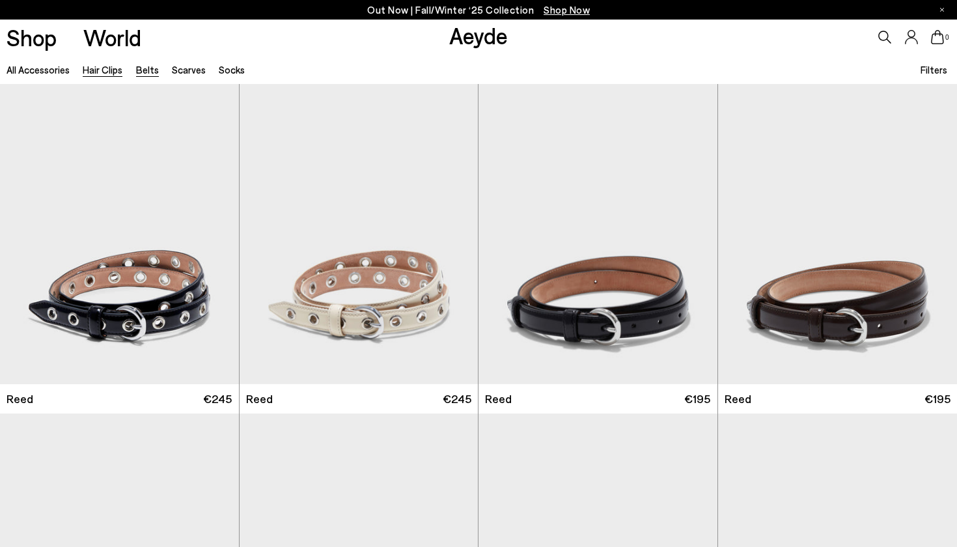
click at [109, 70] on link "Hair Clips" at bounding box center [103, 70] width 40 height 12
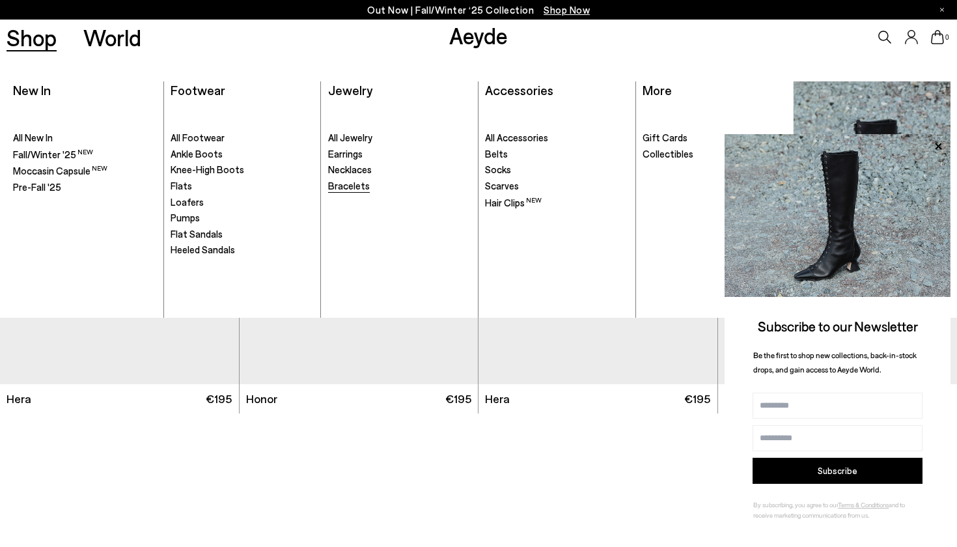
click at [359, 185] on span "Bracelets" at bounding box center [349, 186] width 42 height 12
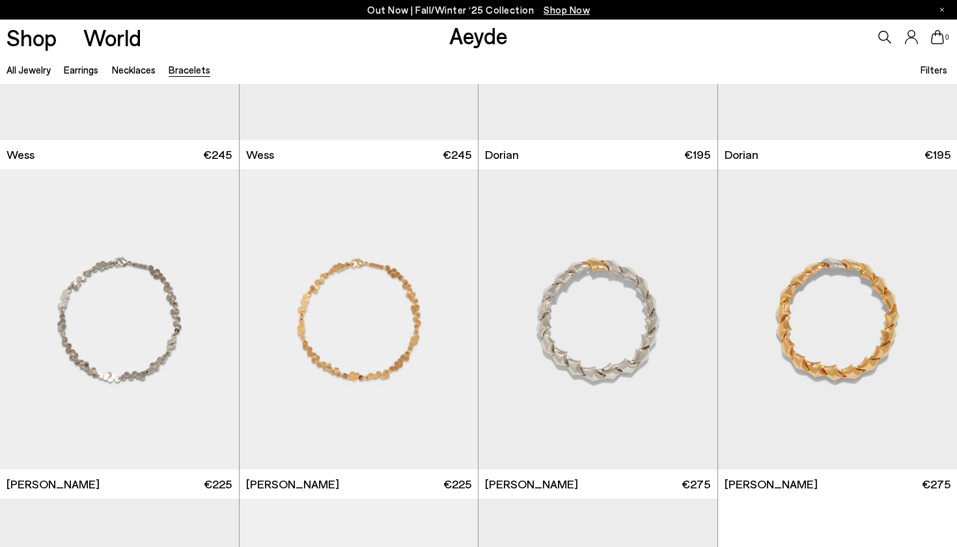
scroll to position [219, 0]
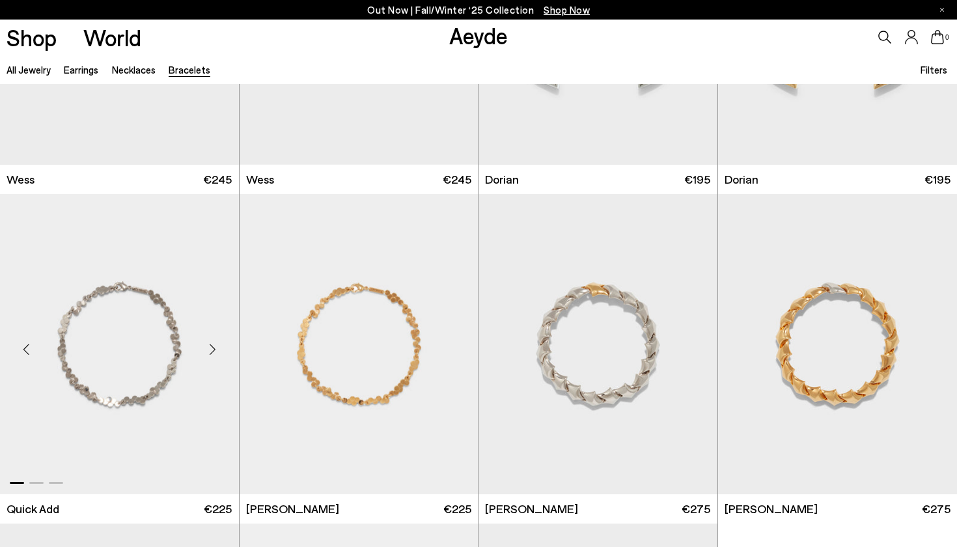
click at [219, 349] on div "Next slide" at bounding box center [212, 348] width 39 height 39
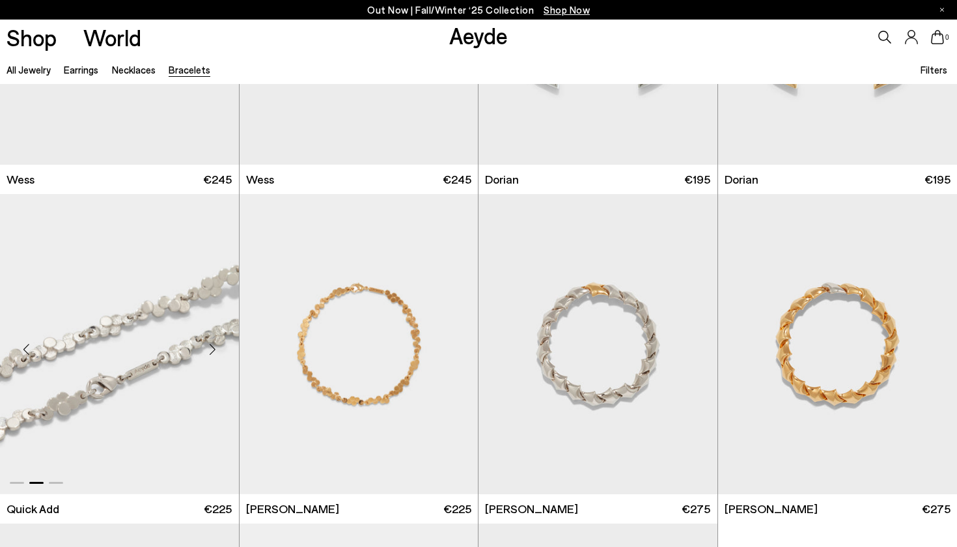
click at [219, 349] on div "Next slide" at bounding box center [212, 348] width 39 height 39
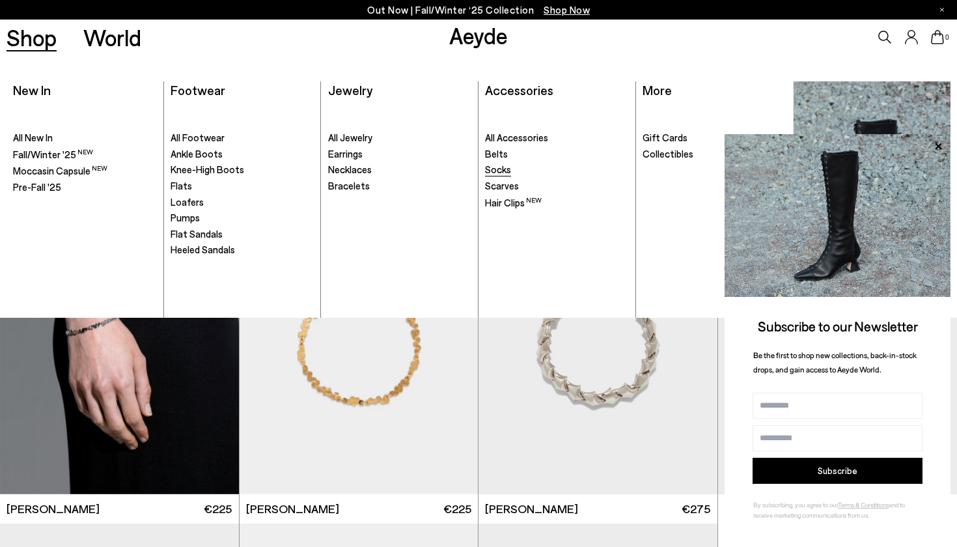
click at [504, 172] on span "Socks" at bounding box center [498, 169] width 26 height 12
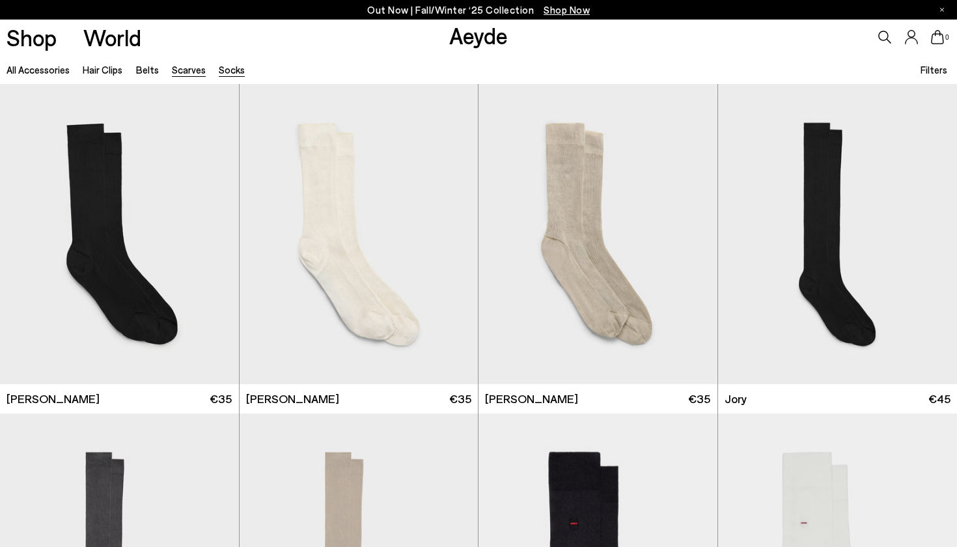
click at [195, 67] on link "Scarves" at bounding box center [189, 70] width 34 height 12
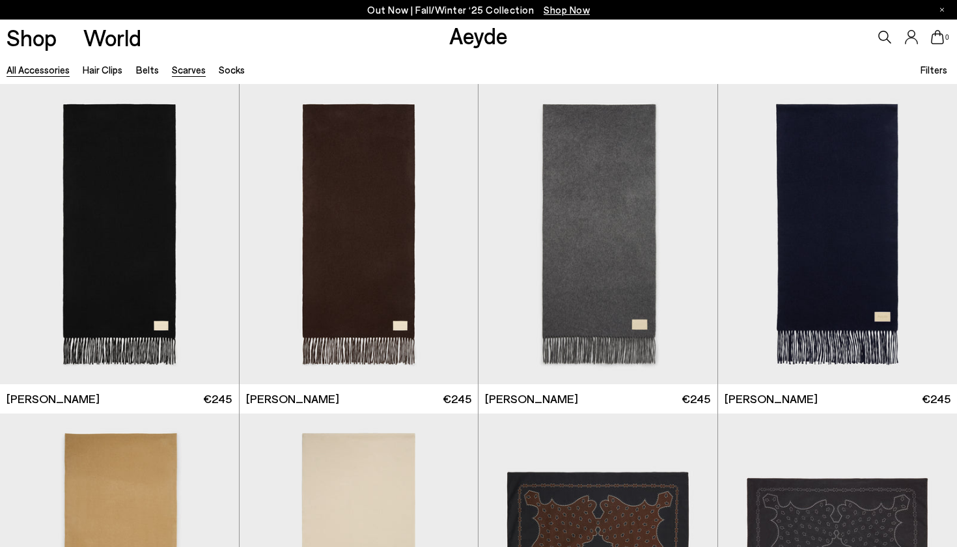
click at [53, 70] on link "All accessories" at bounding box center [38, 70] width 63 height 12
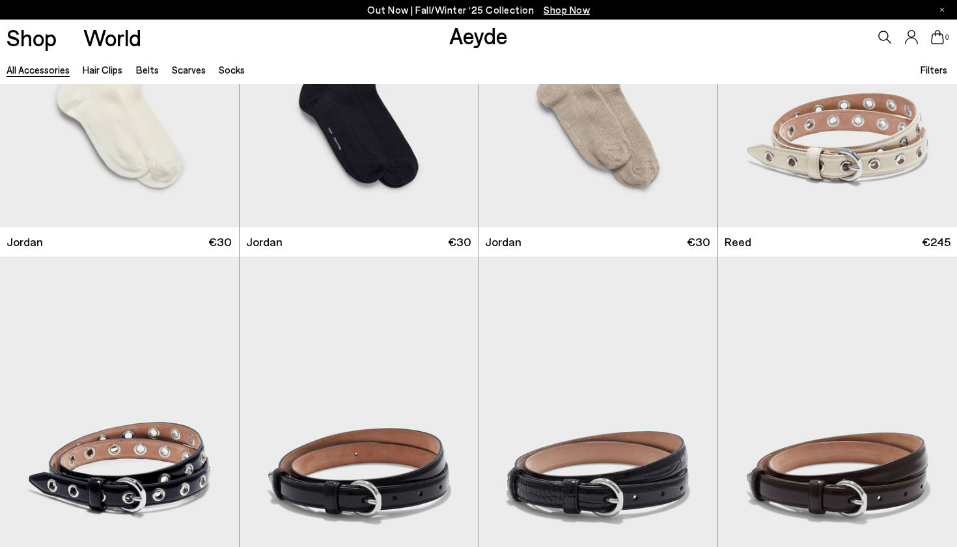
scroll to position [840, 0]
